Goal: Find contact information: Find contact information

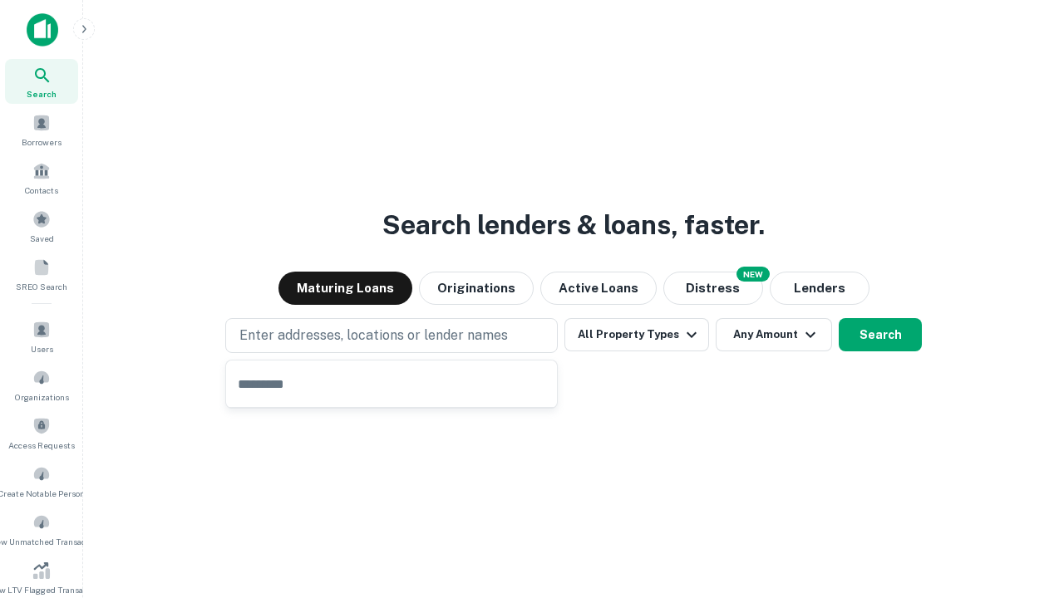
type input "**********"
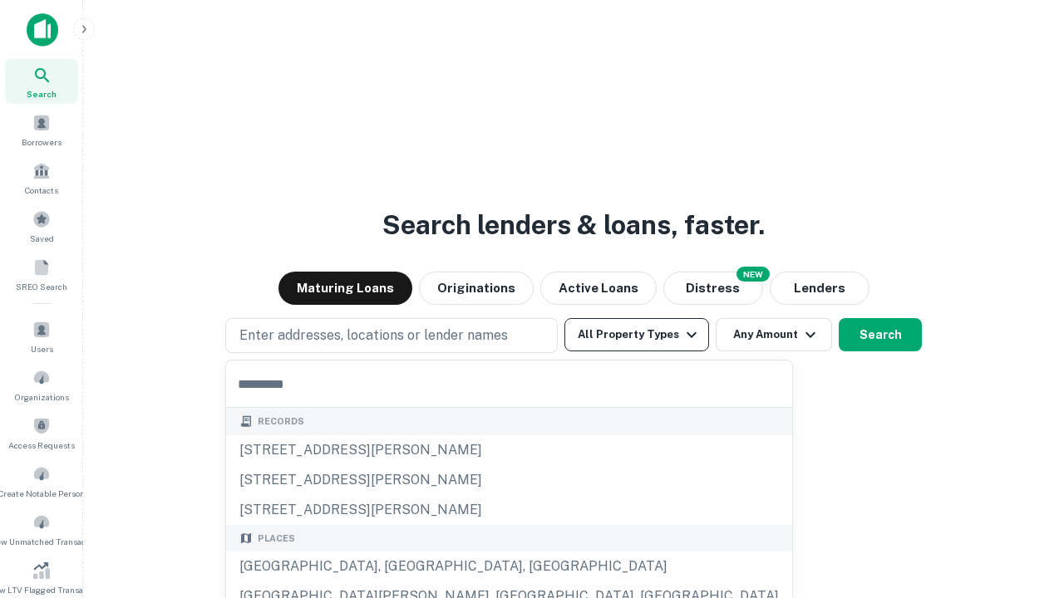
click at [637, 335] on button "All Property Types" at bounding box center [636, 334] width 145 height 33
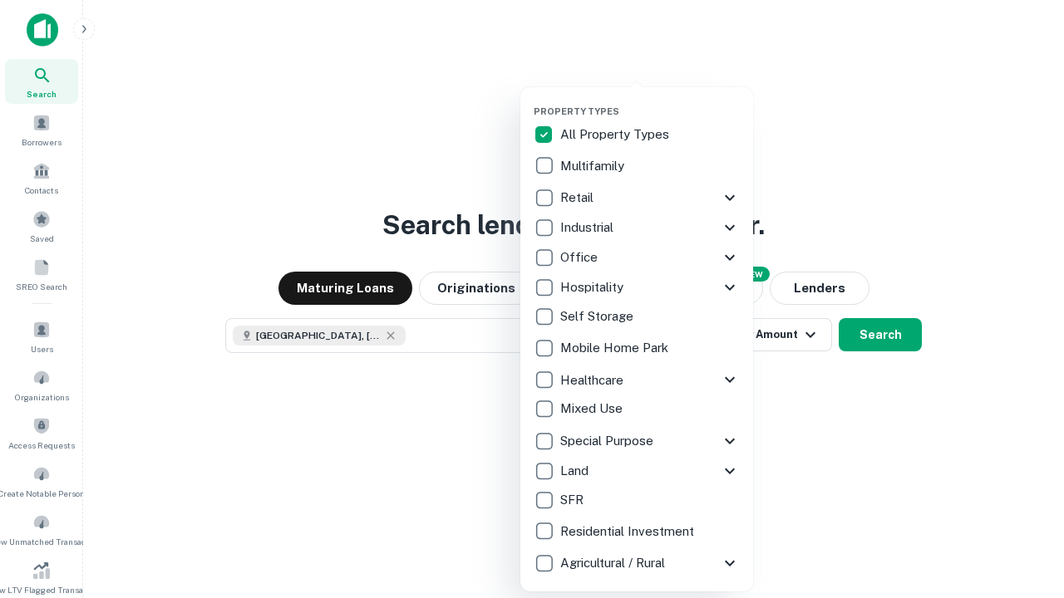
click at [650, 101] on button "button" at bounding box center [649, 101] width 233 height 1
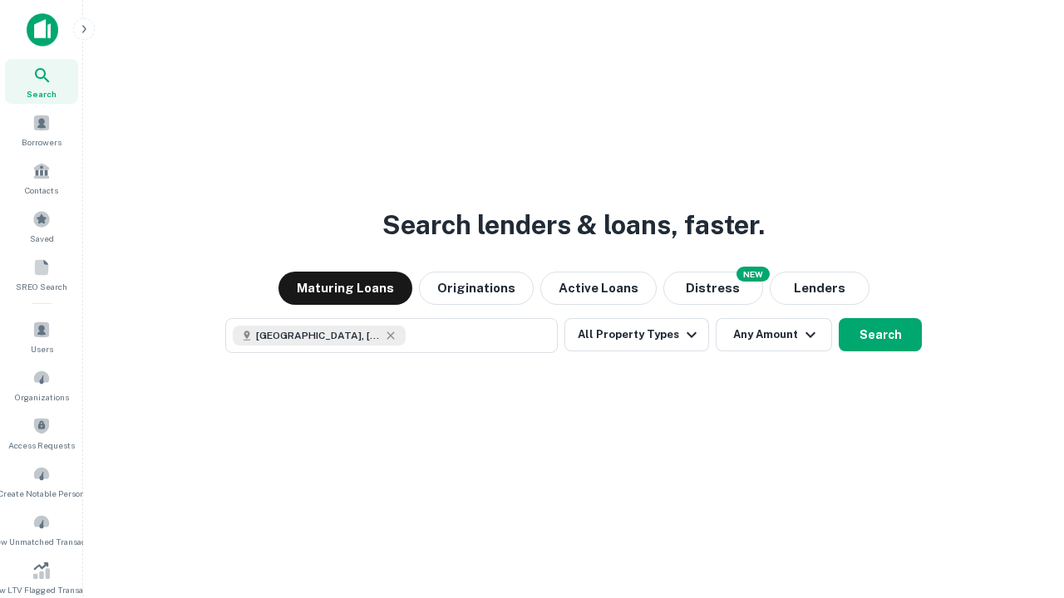
scroll to position [27, 0]
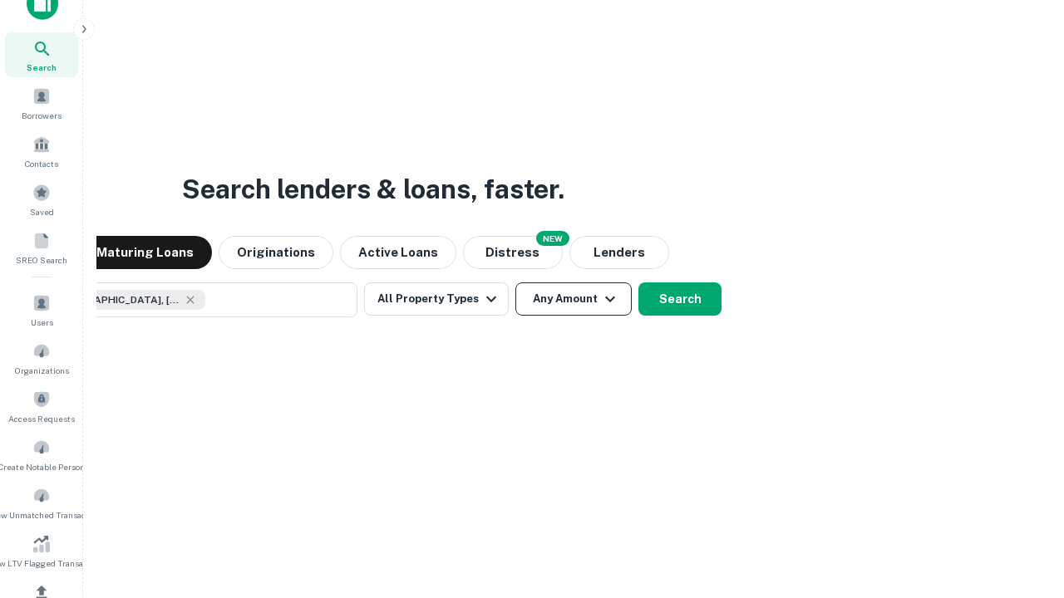
click at [515, 283] on button "Any Amount" at bounding box center [573, 299] width 116 height 33
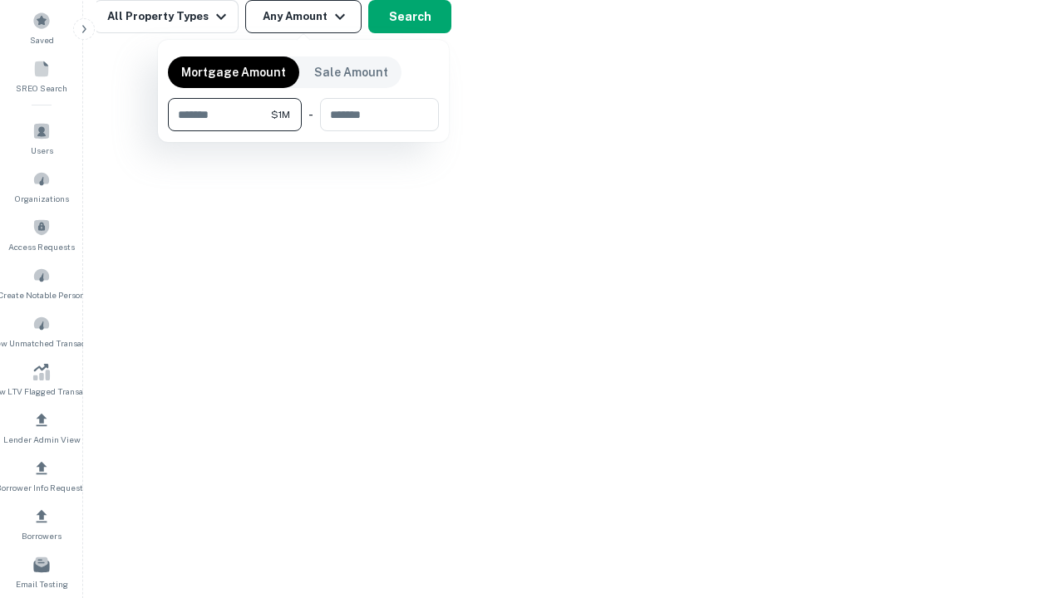
type input "*******"
click at [303, 131] on button "button" at bounding box center [303, 131] width 271 height 1
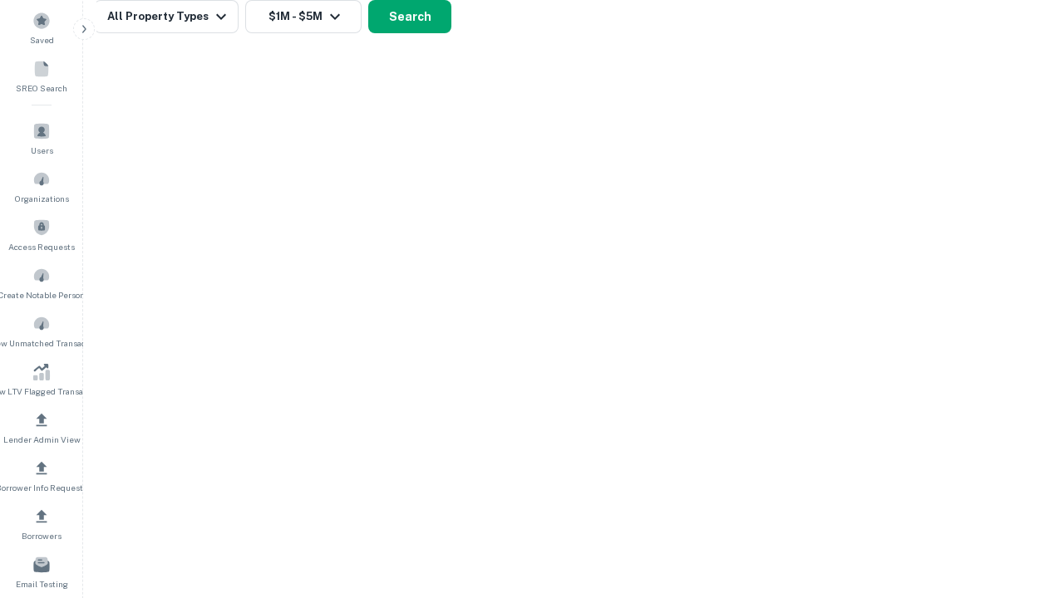
scroll to position [27, 0]
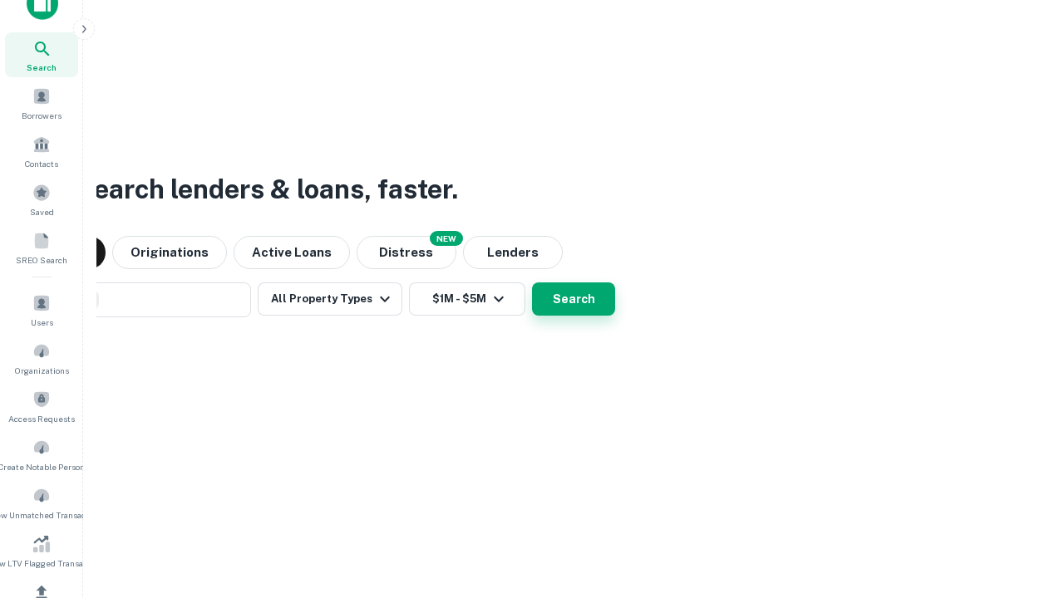
click at [532, 283] on button "Search" at bounding box center [573, 299] width 83 height 33
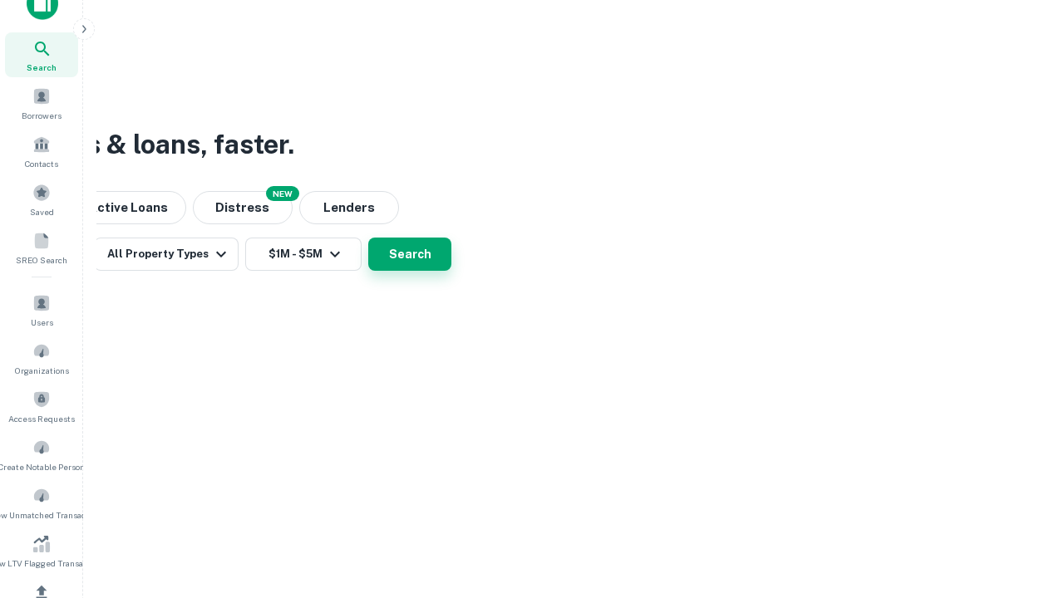
scroll to position [199, 0]
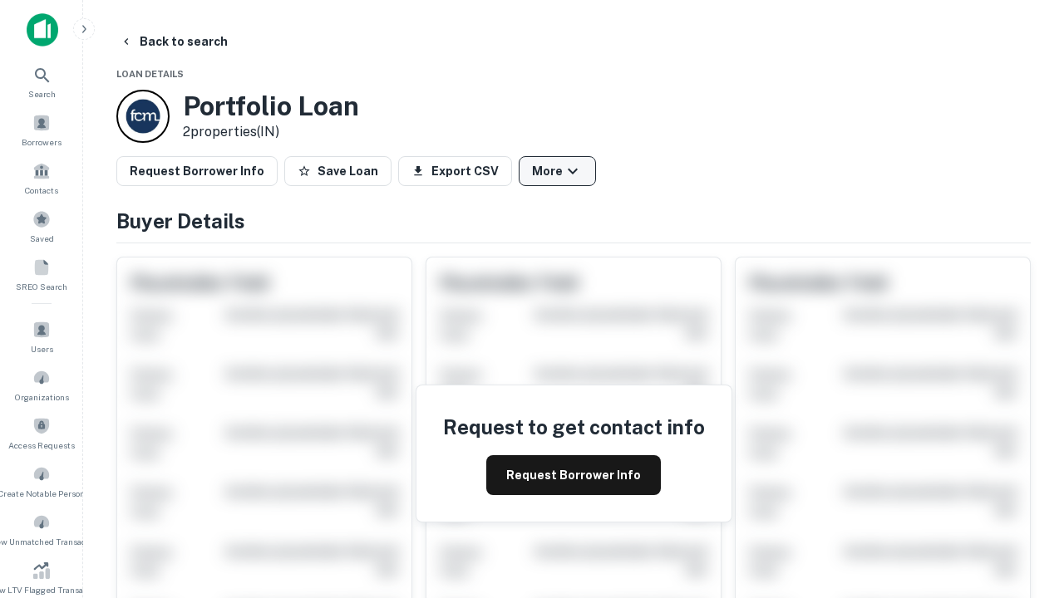
click at [557, 171] on button "More" at bounding box center [557, 171] width 77 height 30
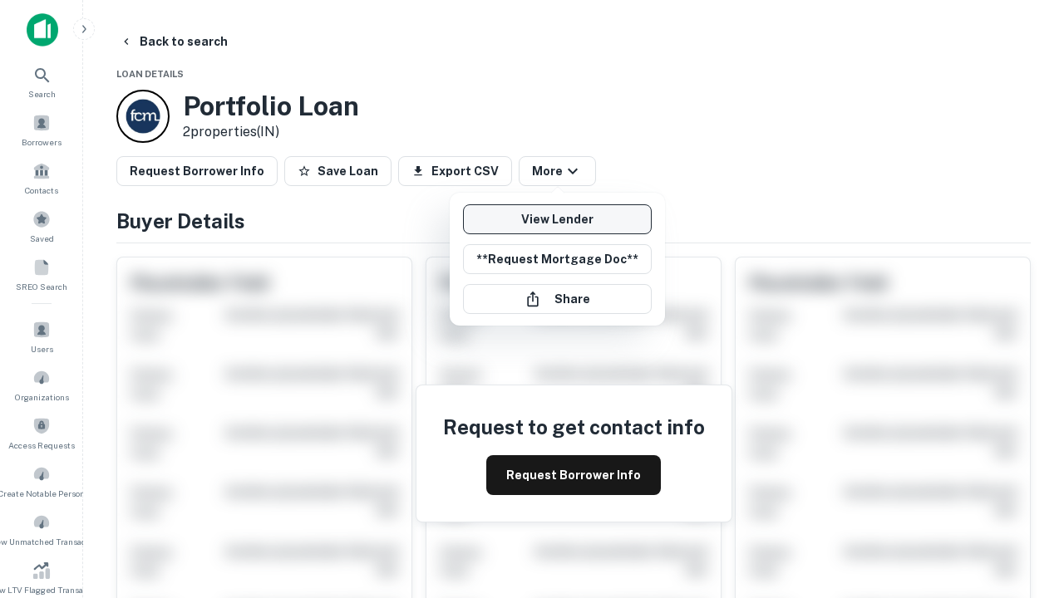
click at [557, 219] on link "View Lender" at bounding box center [557, 219] width 189 height 30
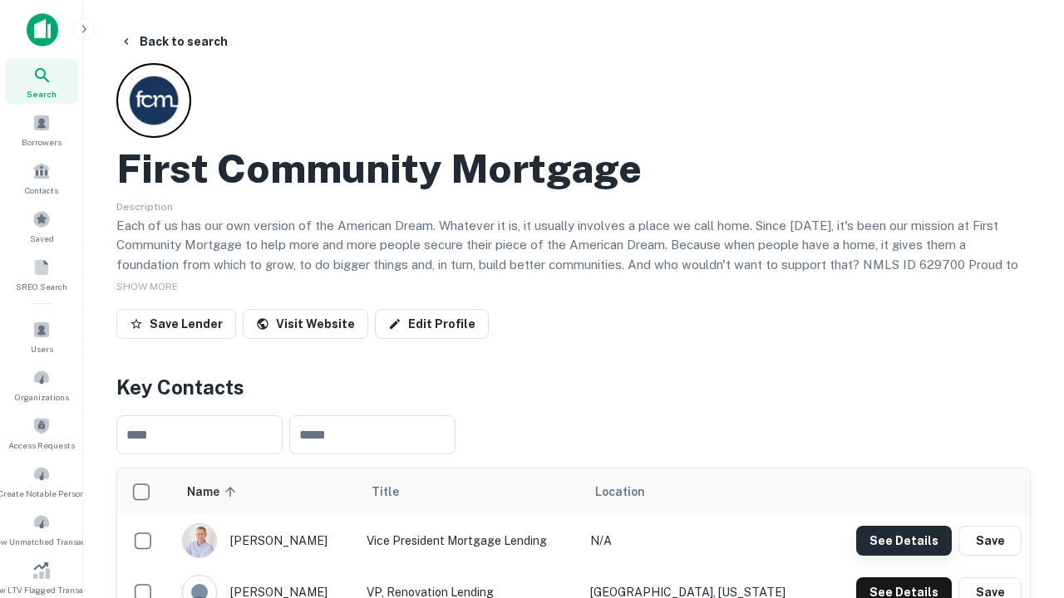
click at [903, 540] on button "See Details" at bounding box center [904, 541] width 96 height 30
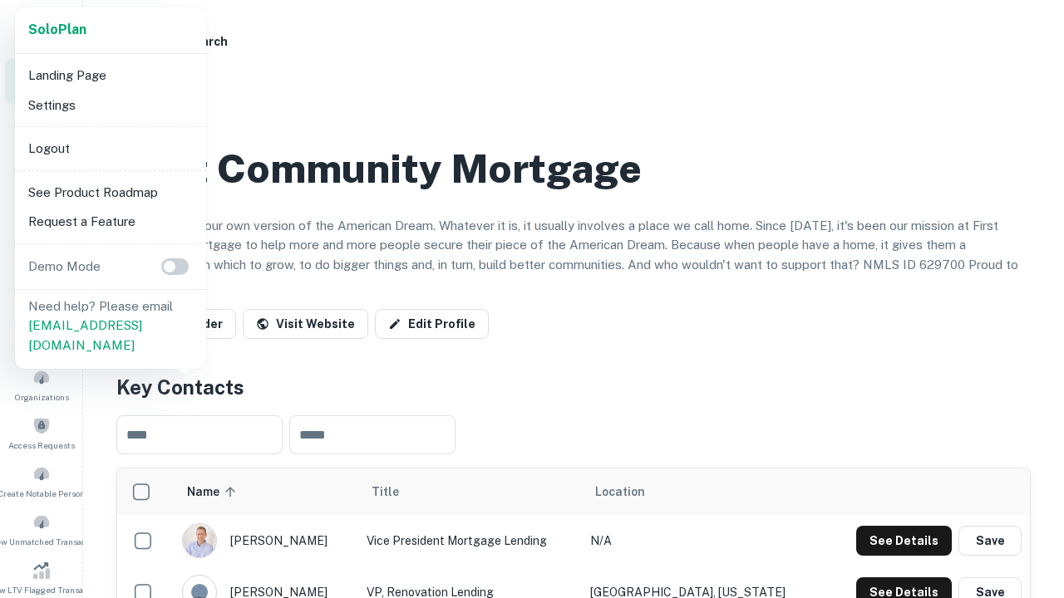
scroll to position [579, 0]
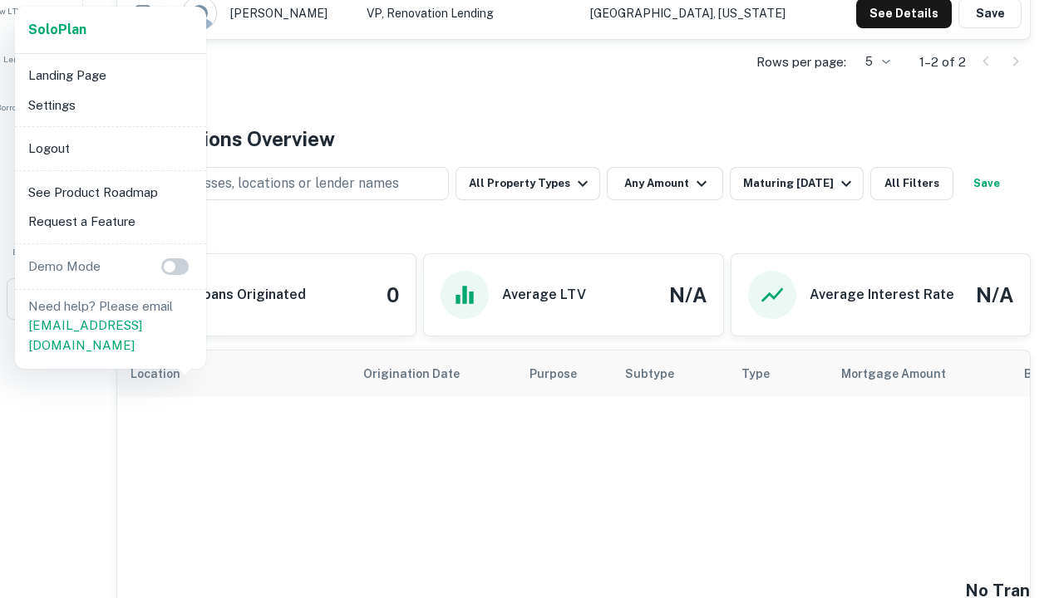
click at [110, 148] on li "Logout" at bounding box center [111, 149] width 178 height 30
